Goal: Task Accomplishment & Management: Manage account settings

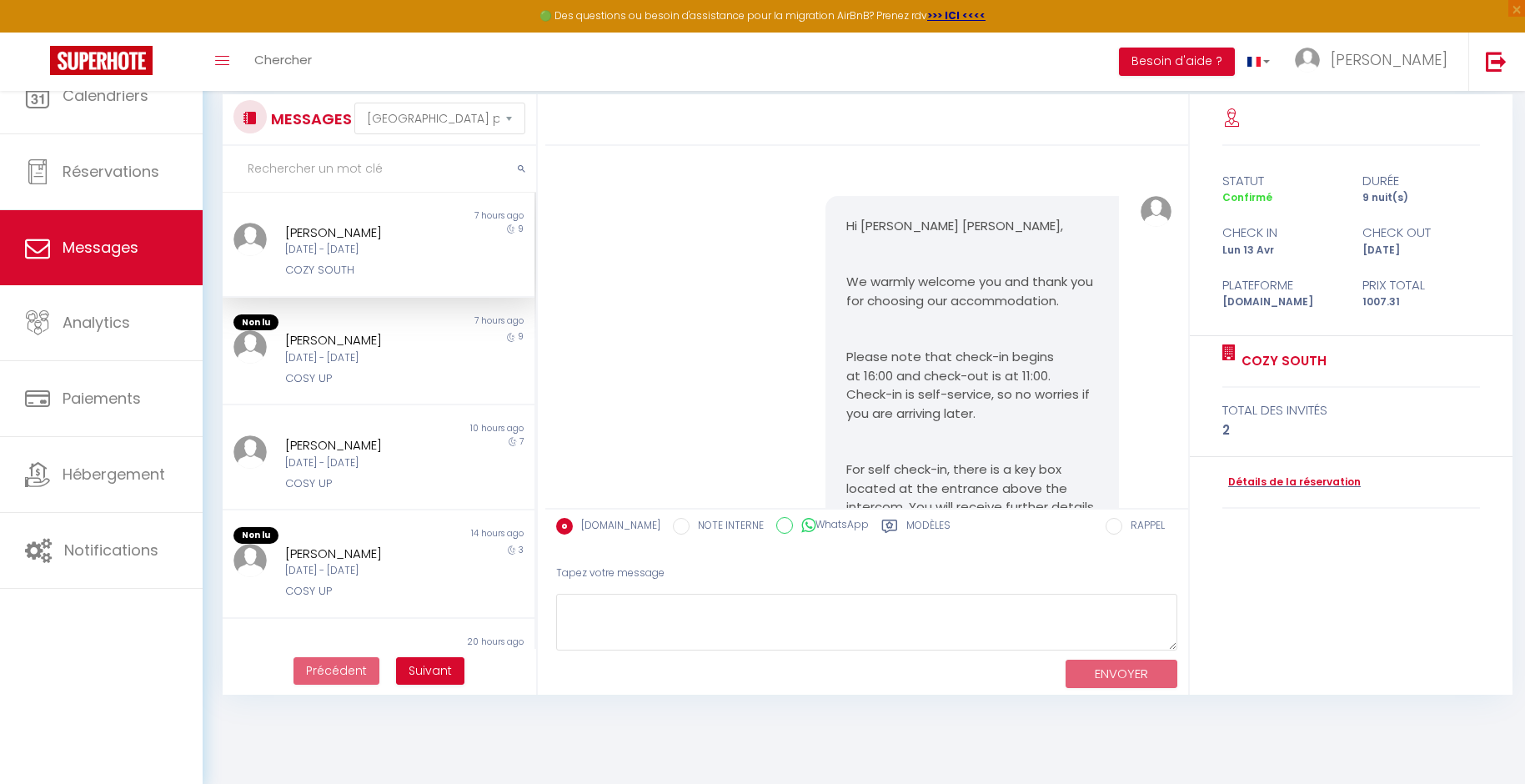
select select "message"
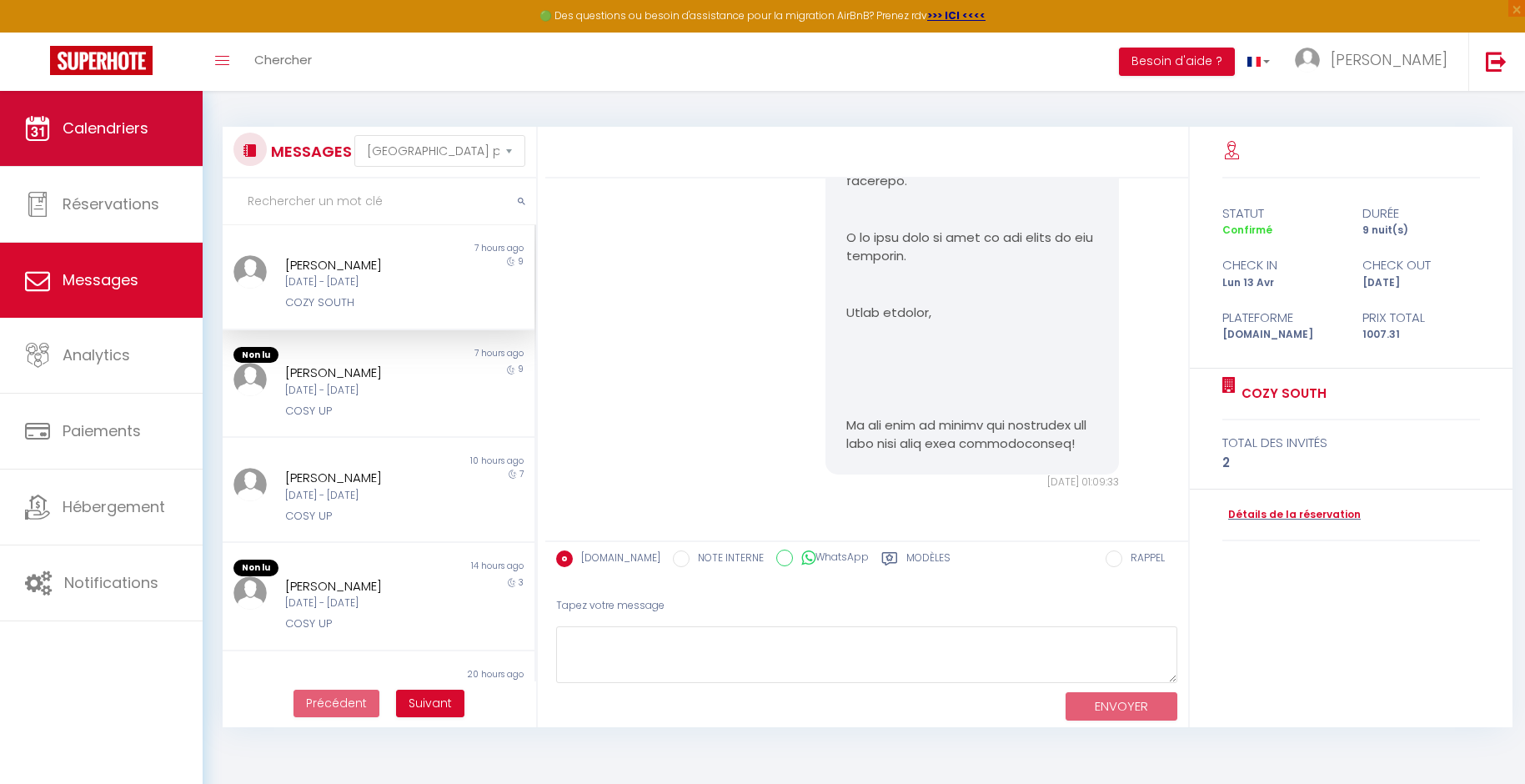
click at [102, 130] on span "Calendriers" at bounding box center [105, 128] width 86 height 21
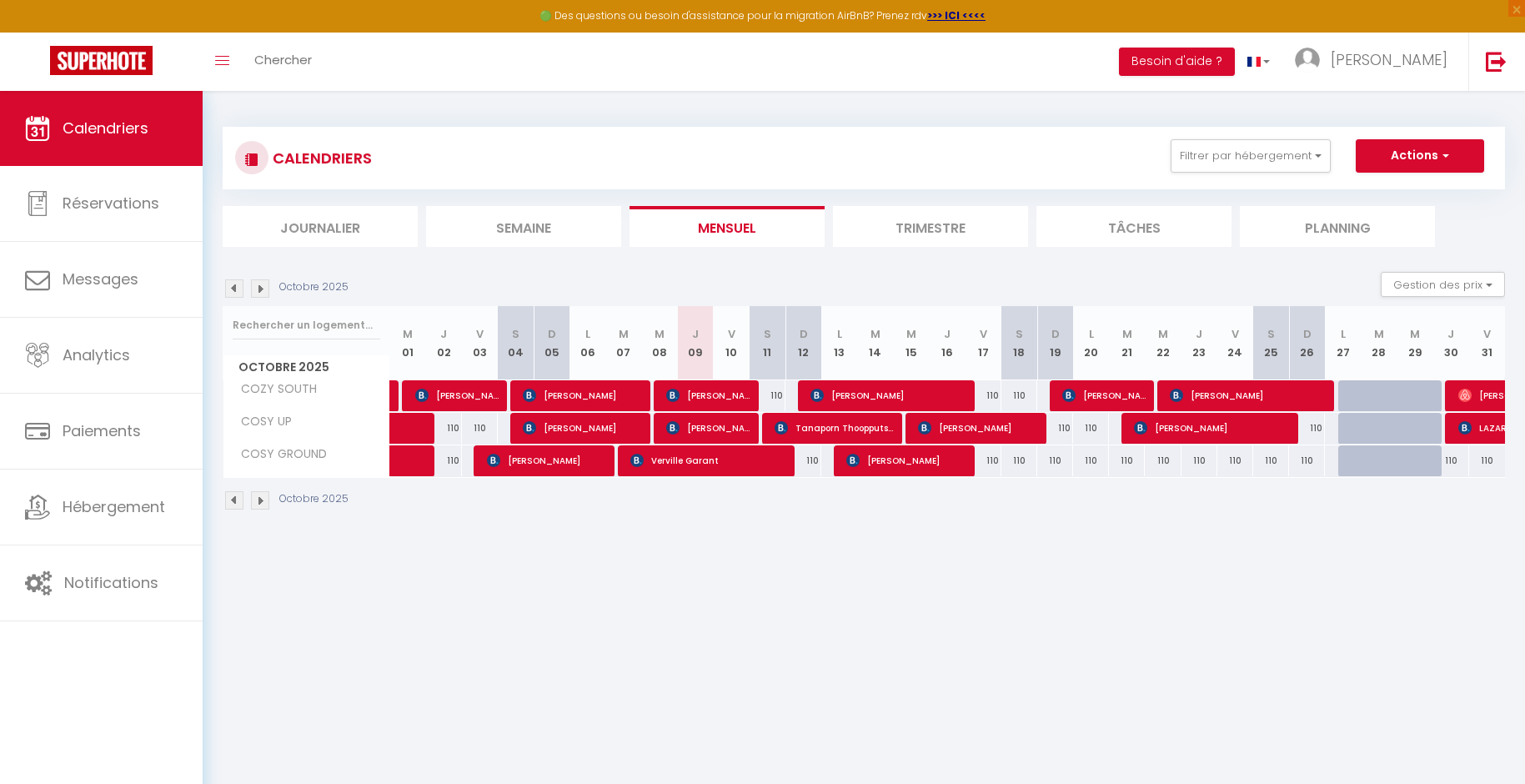
click at [883, 226] on li "Trimestre" at bounding box center [931, 226] width 195 height 41
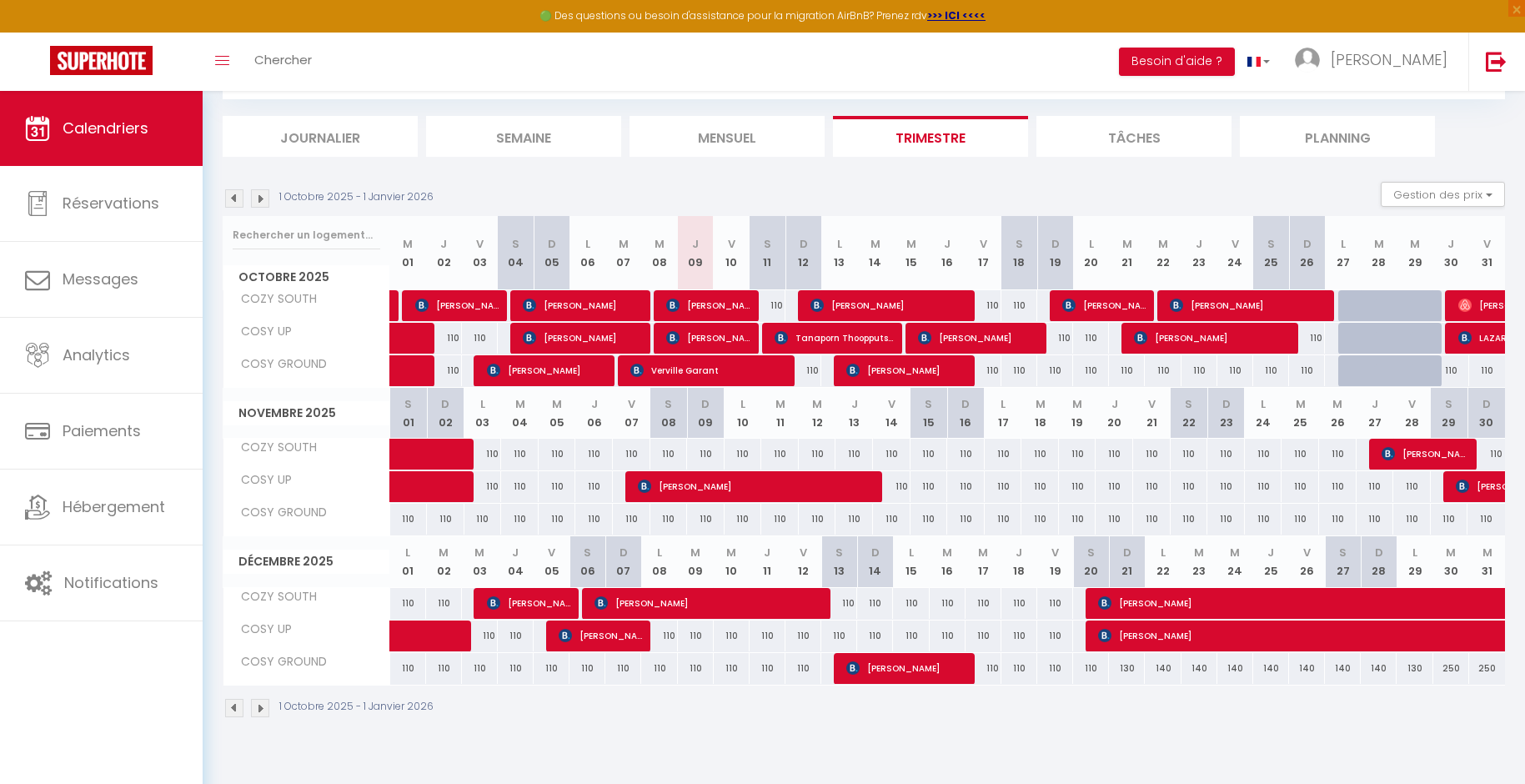
scroll to position [91, 0]
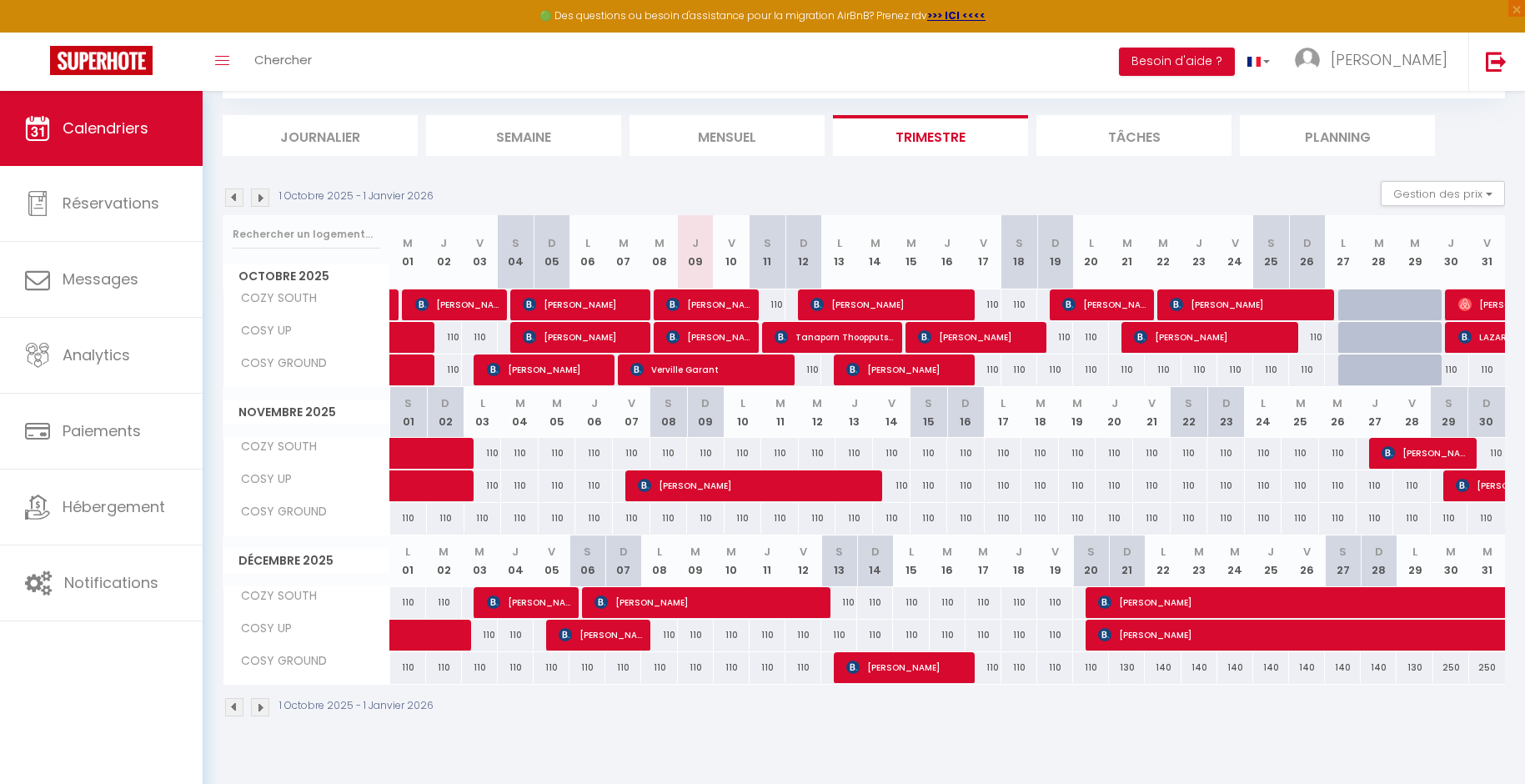
click at [264, 193] on img at bounding box center [260, 198] width 18 height 18
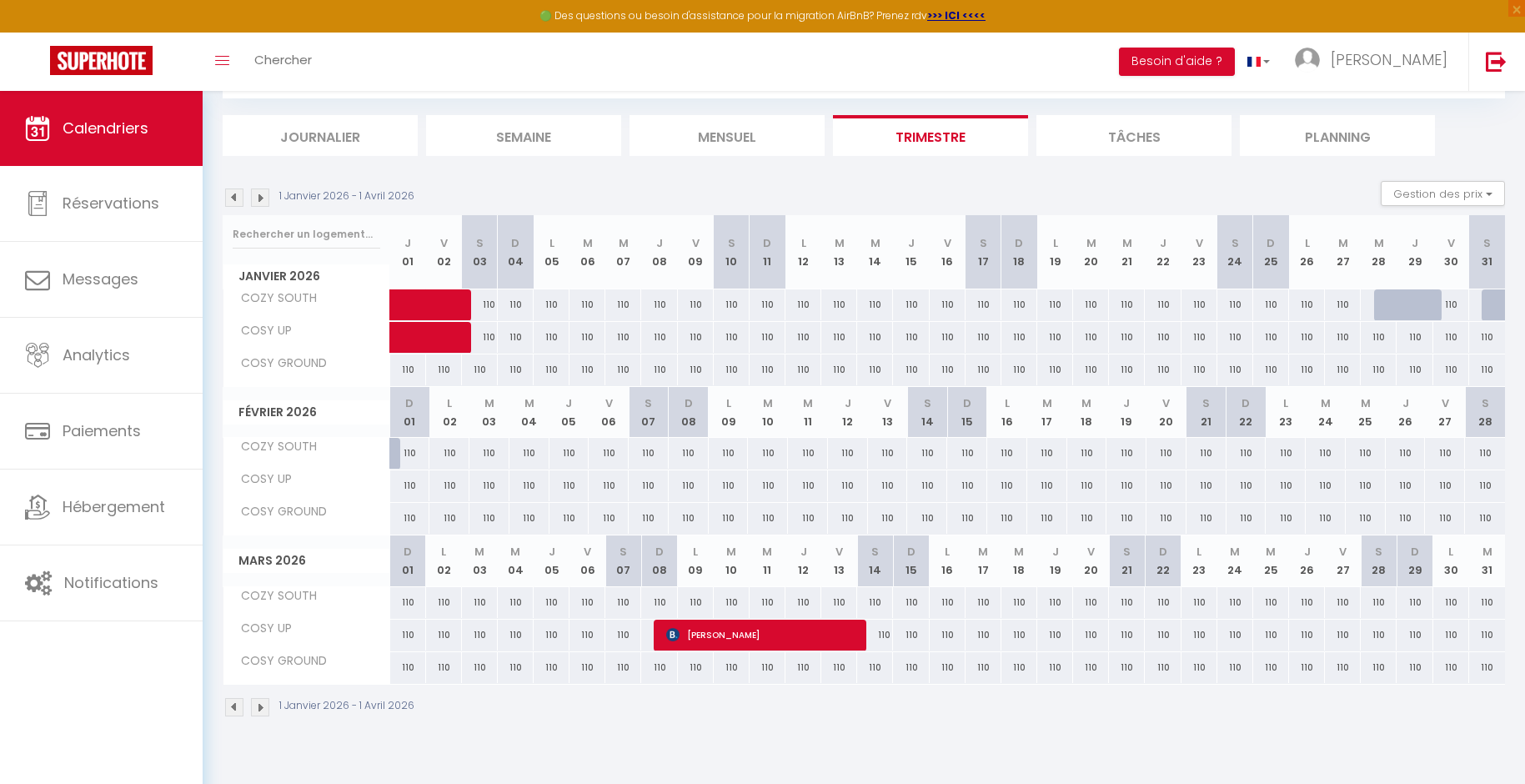
click at [233, 197] on img at bounding box center [234, 198] width 18 height 18
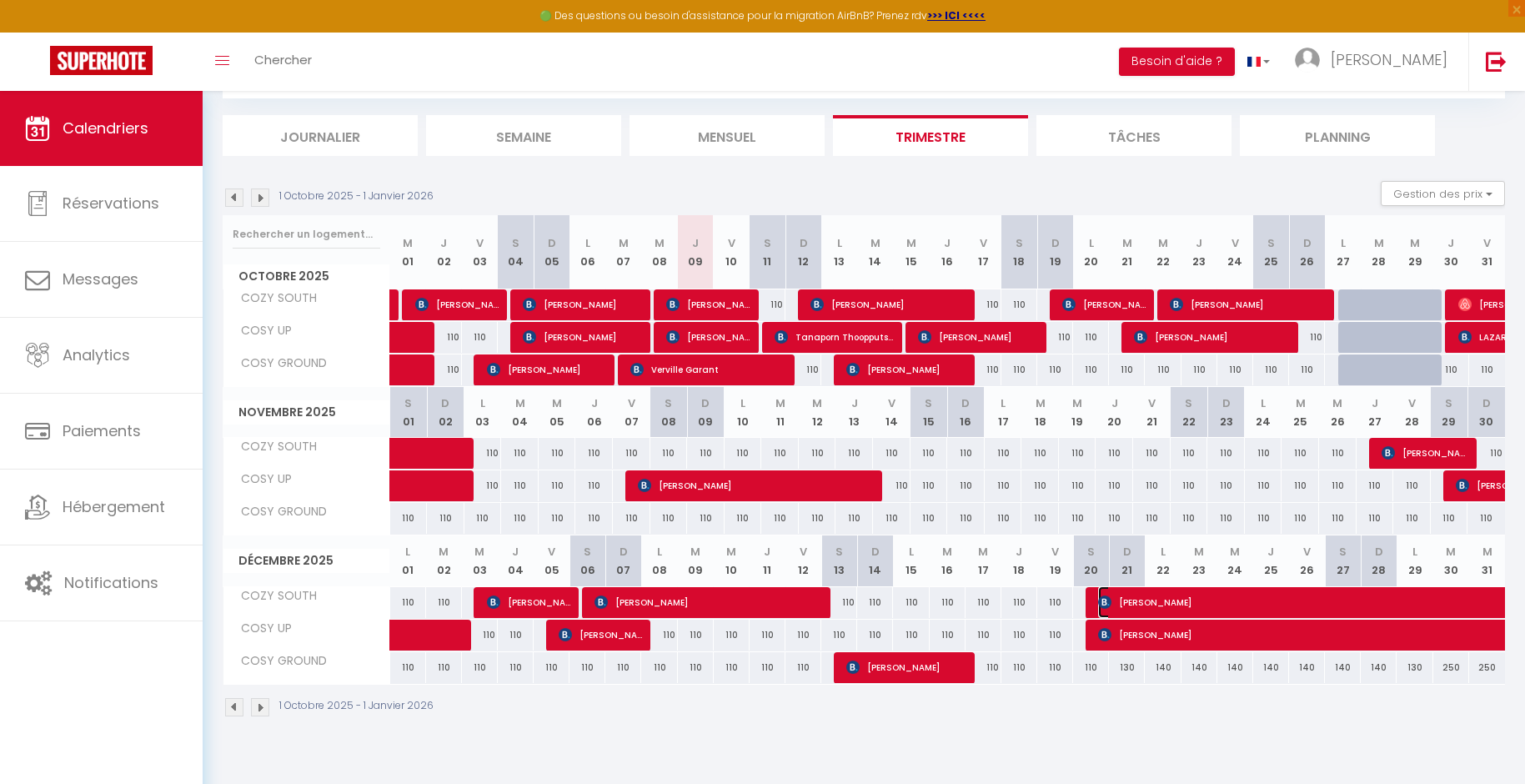
click at [1105, 601] on img at bounding box center [1105, 602] width 13 height 13
select select "OK"
select select "KO"
select select "0"
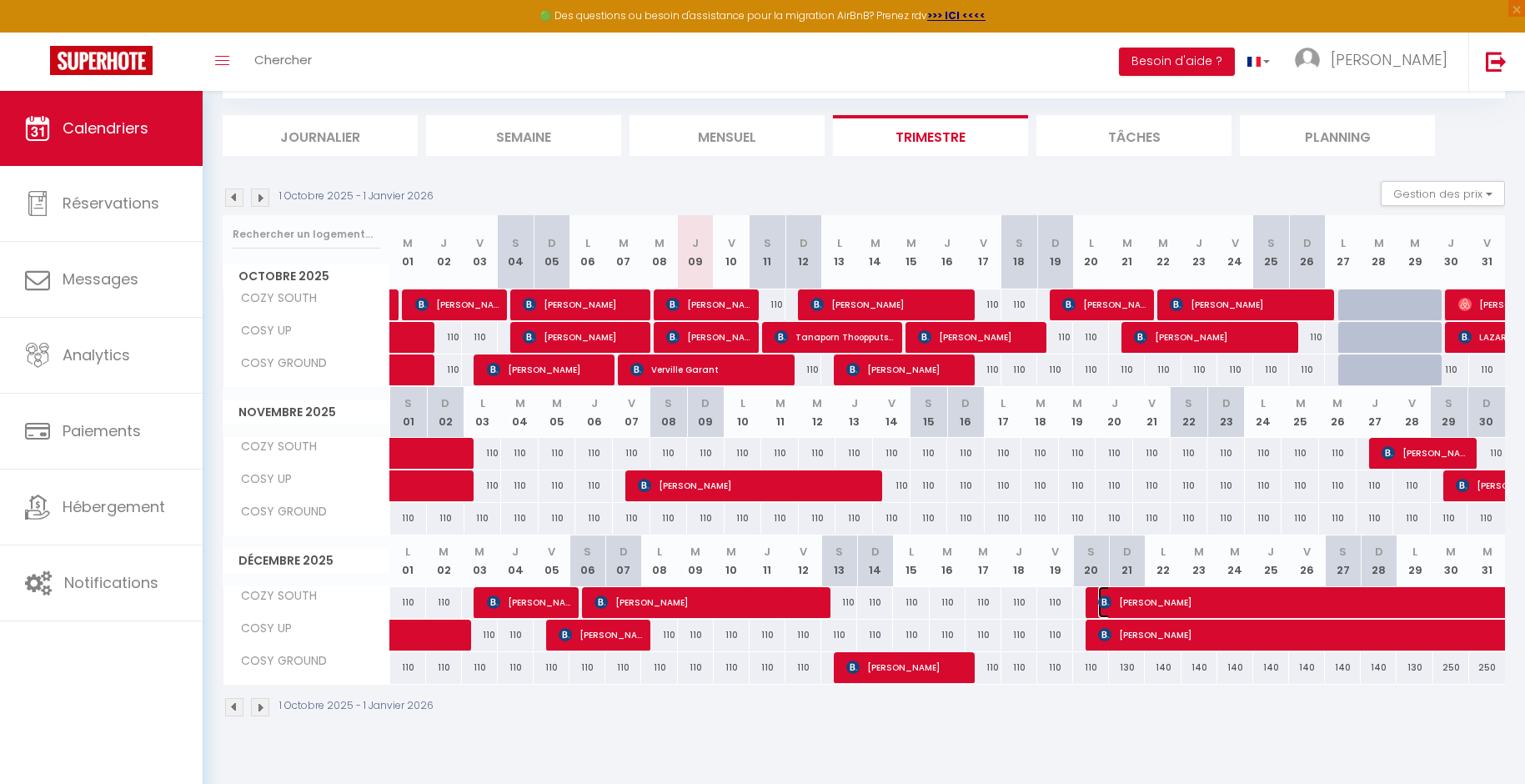
select select "1"
select select
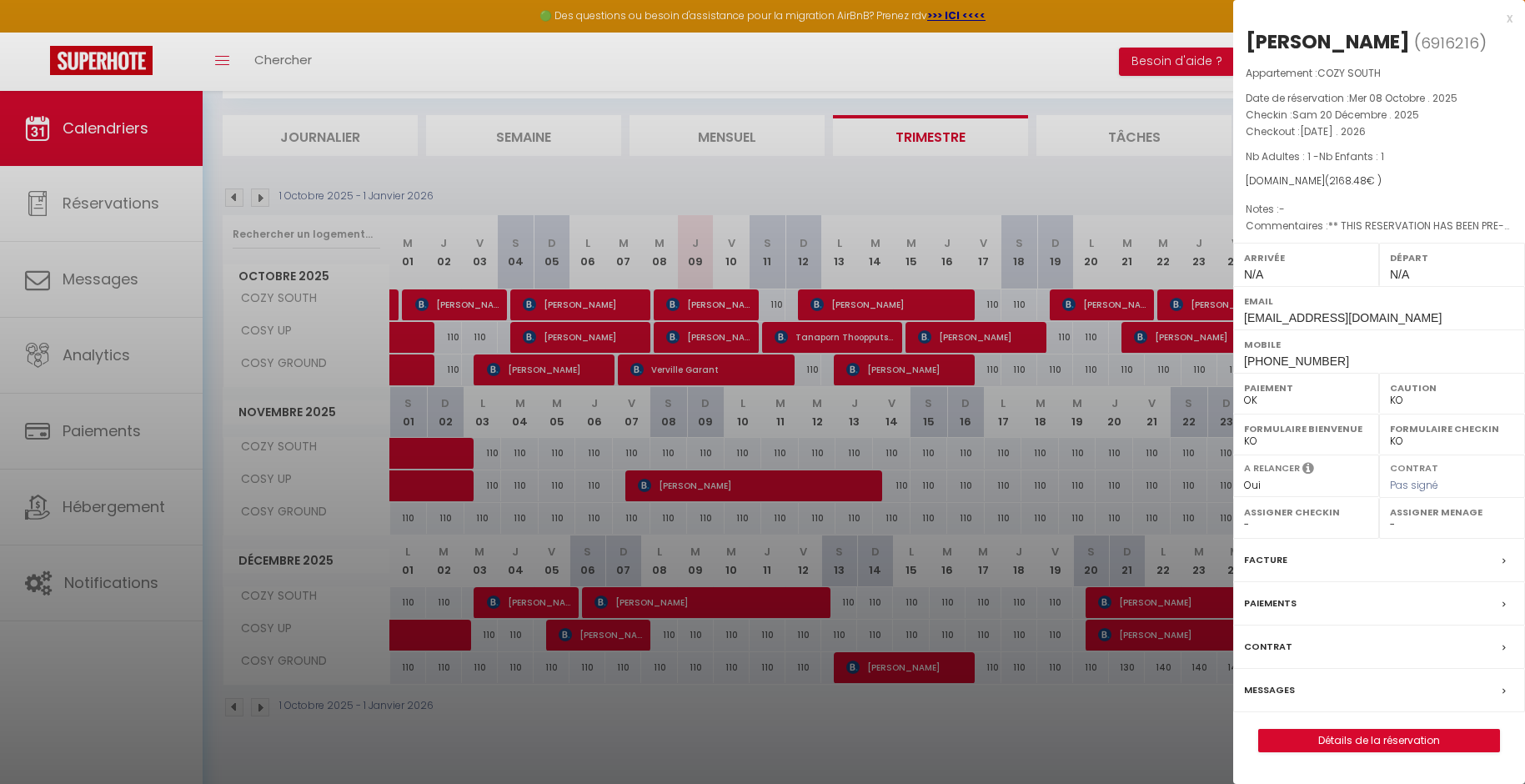
click at [1103, 632] on div at bounding box center [762, 392] width 1525 height 784
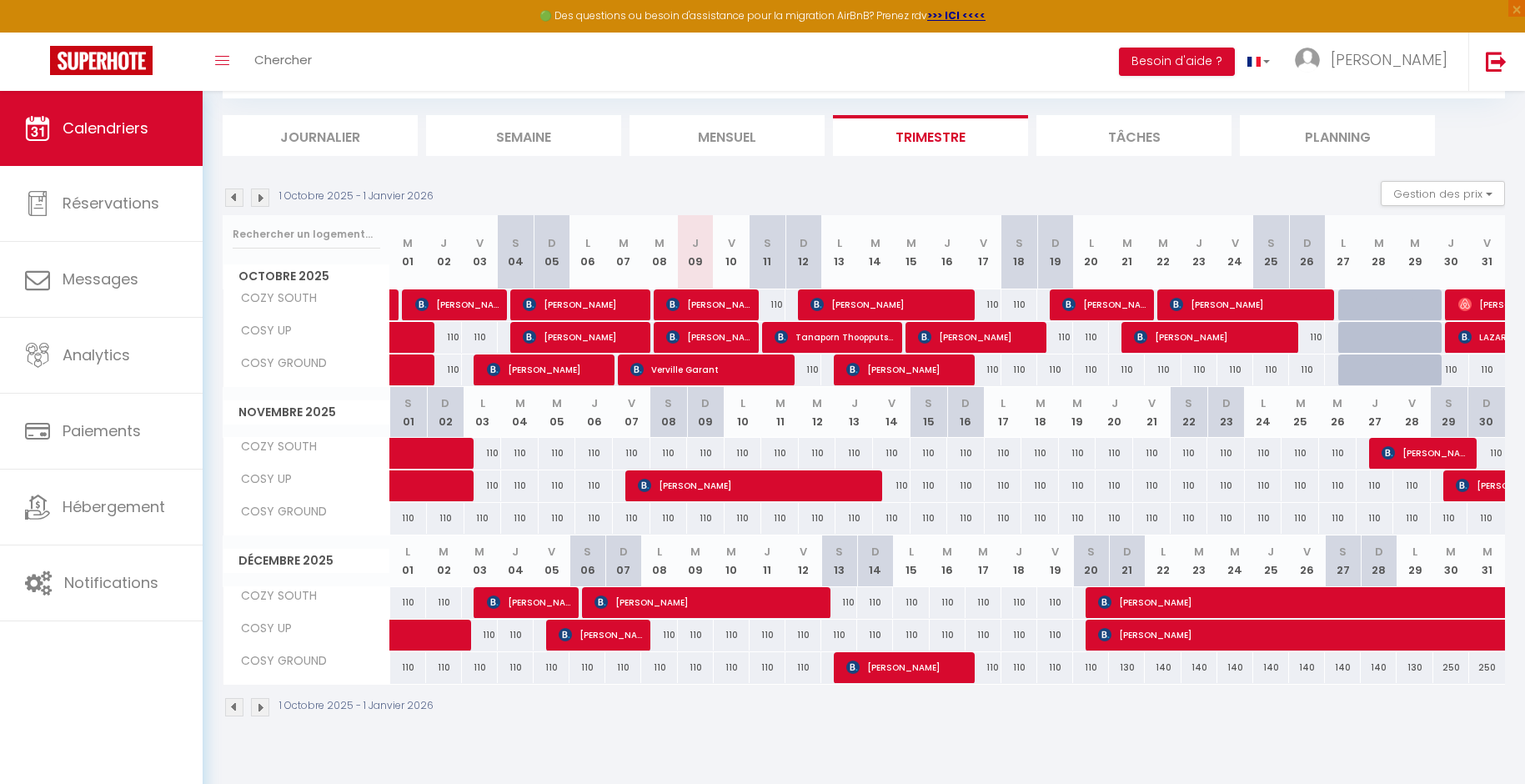
click at [1094, 631] on div at bounding box center [1104, 636] width 36 height 32
click at [1101, 634] on img at bounding box center [1105, 635] width 13 height 13
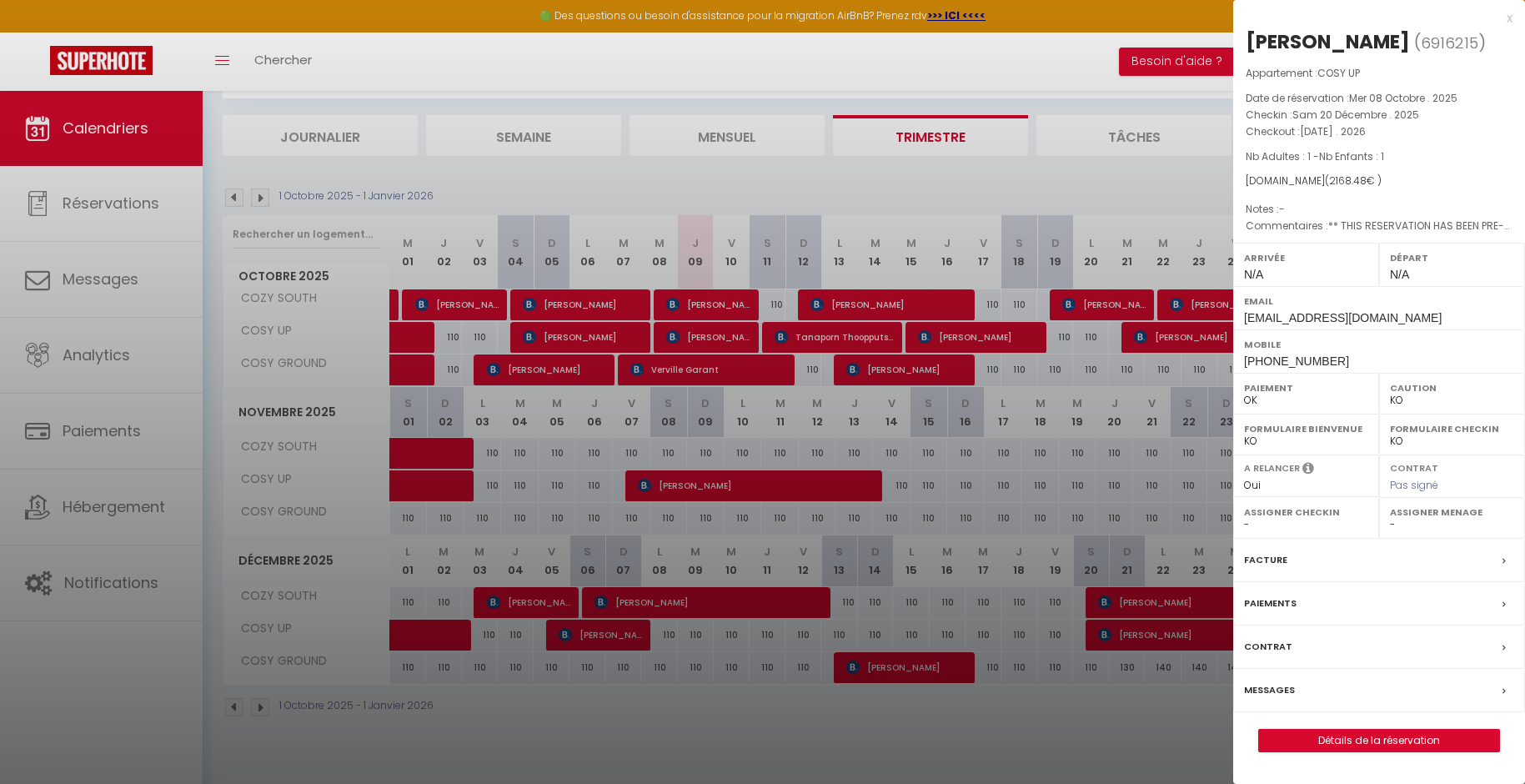
click at [1109, 638] on div at bounding box center [762, 392] width 1525 height 784
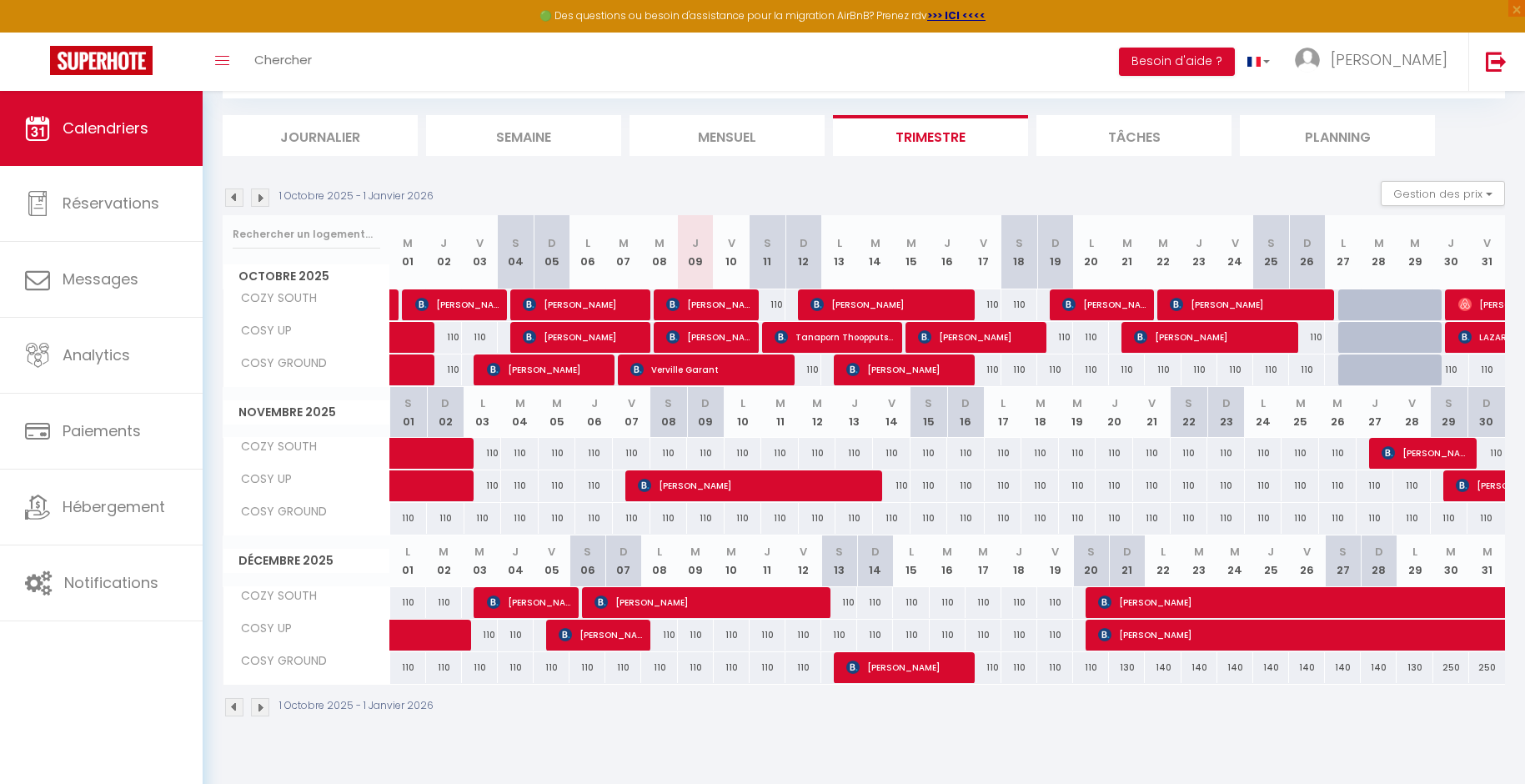
click at [262, 203] on img at bounding box center [260, 198] width 18 height 18
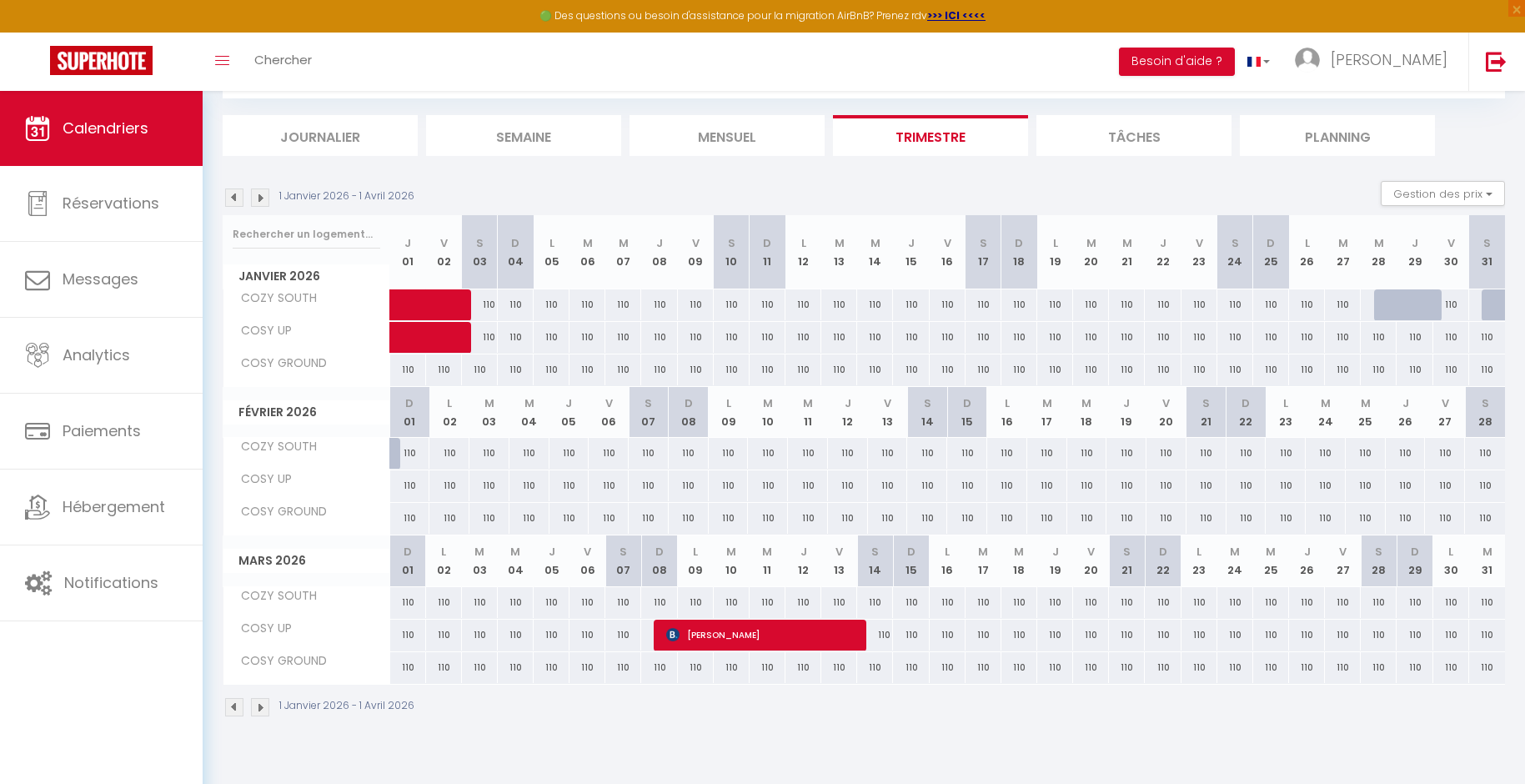
click at [238, 198] on img at bounding box center [234, 198] width 18 height 18
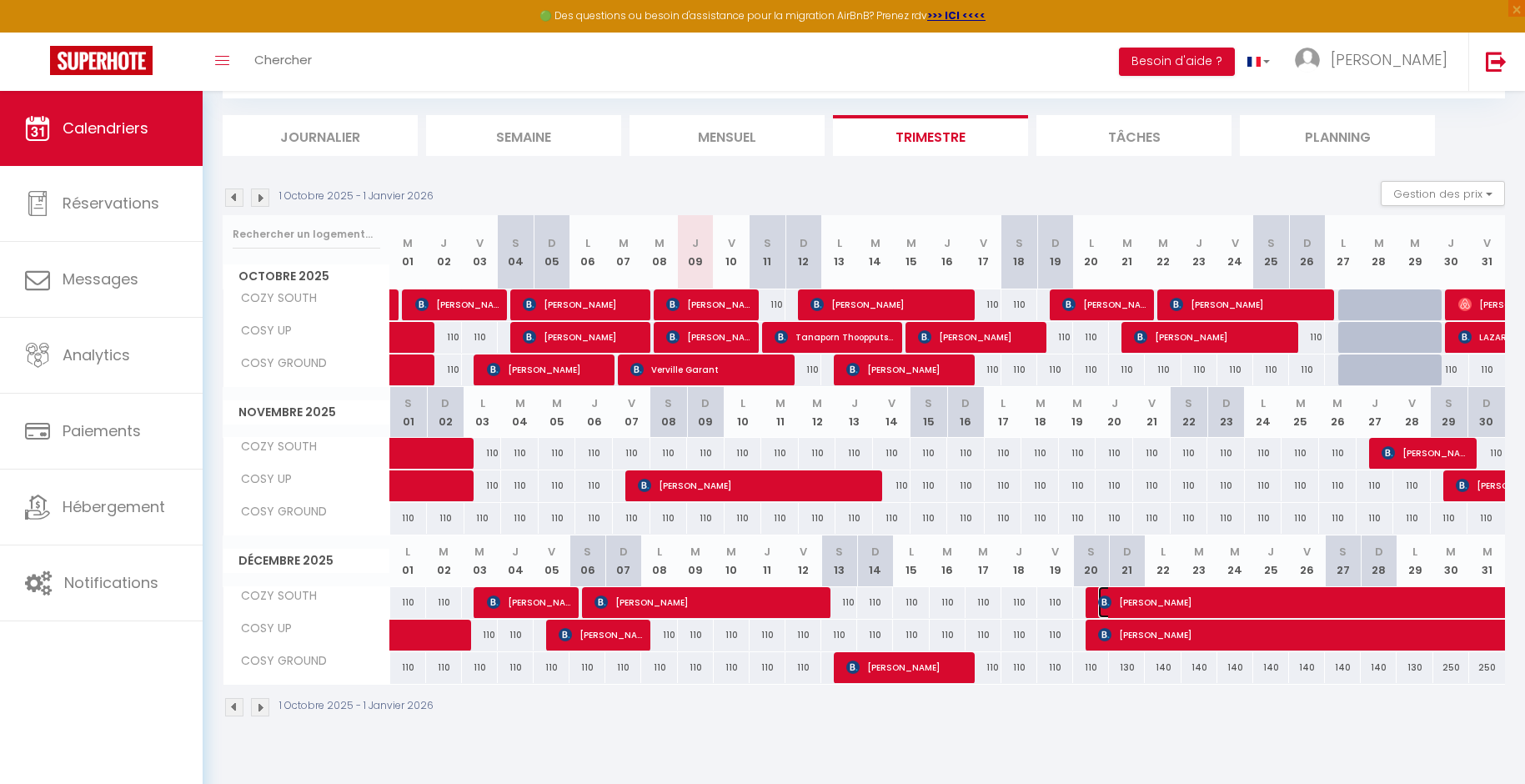
click at [1262, 600] on span "[PERSON_NAME]" at bounding box center [1367, 602] width 537 height 32
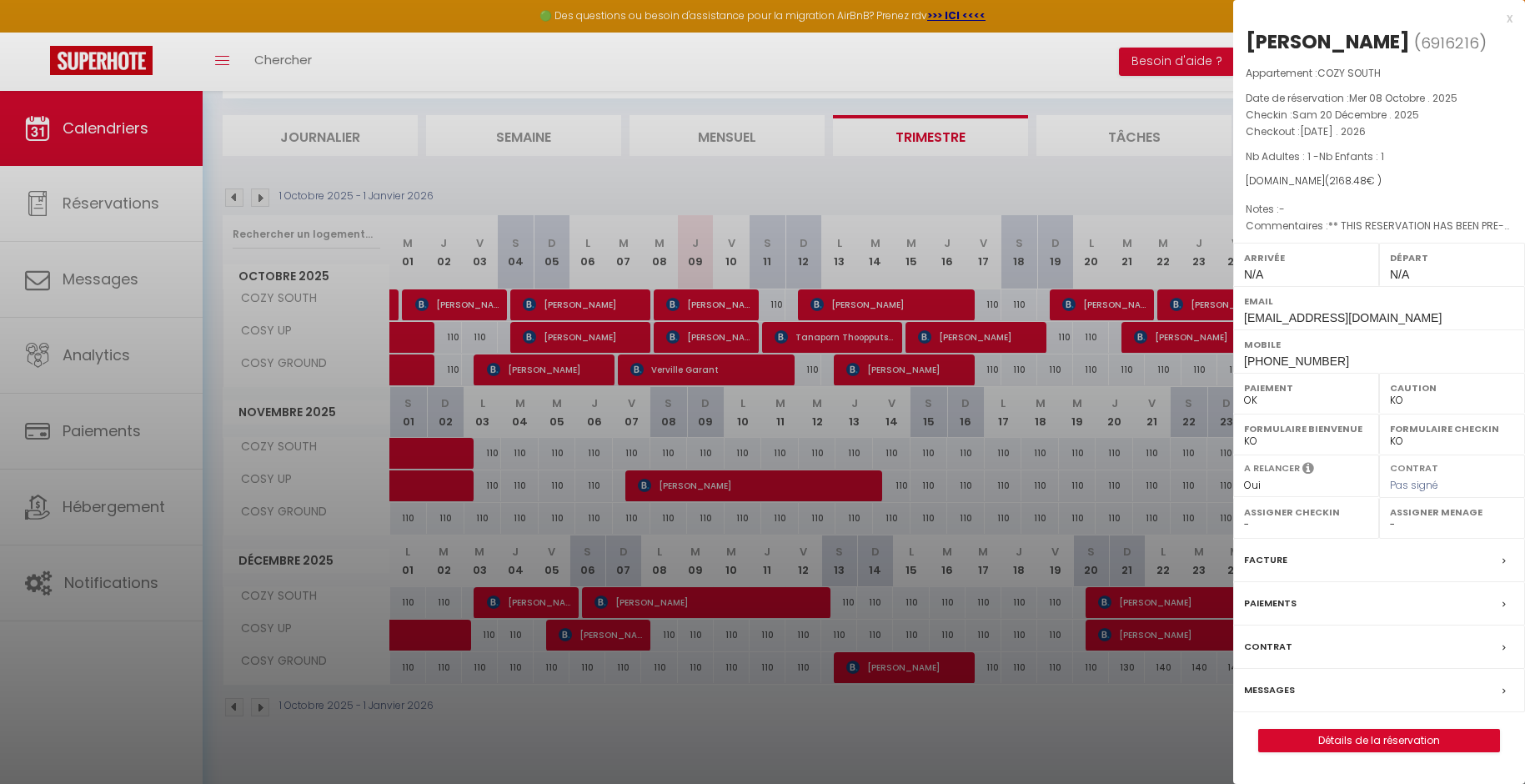
drag, startPoint x: 1481, startPoint y: 40, endPoint x: 1246, endPoint y: 39, distance: 235.0
click at [1246, 39] on div "[PERSON_NAME] ( 6916216 ) Appartement : COZY SOUTH Date de réservation : [DATE]…" at bounding box center [1380, 390] width 292 height 724
copy div "[PERSON_NAME]"
